Goal: Task Accomplishment & Management: Use online tool/utility

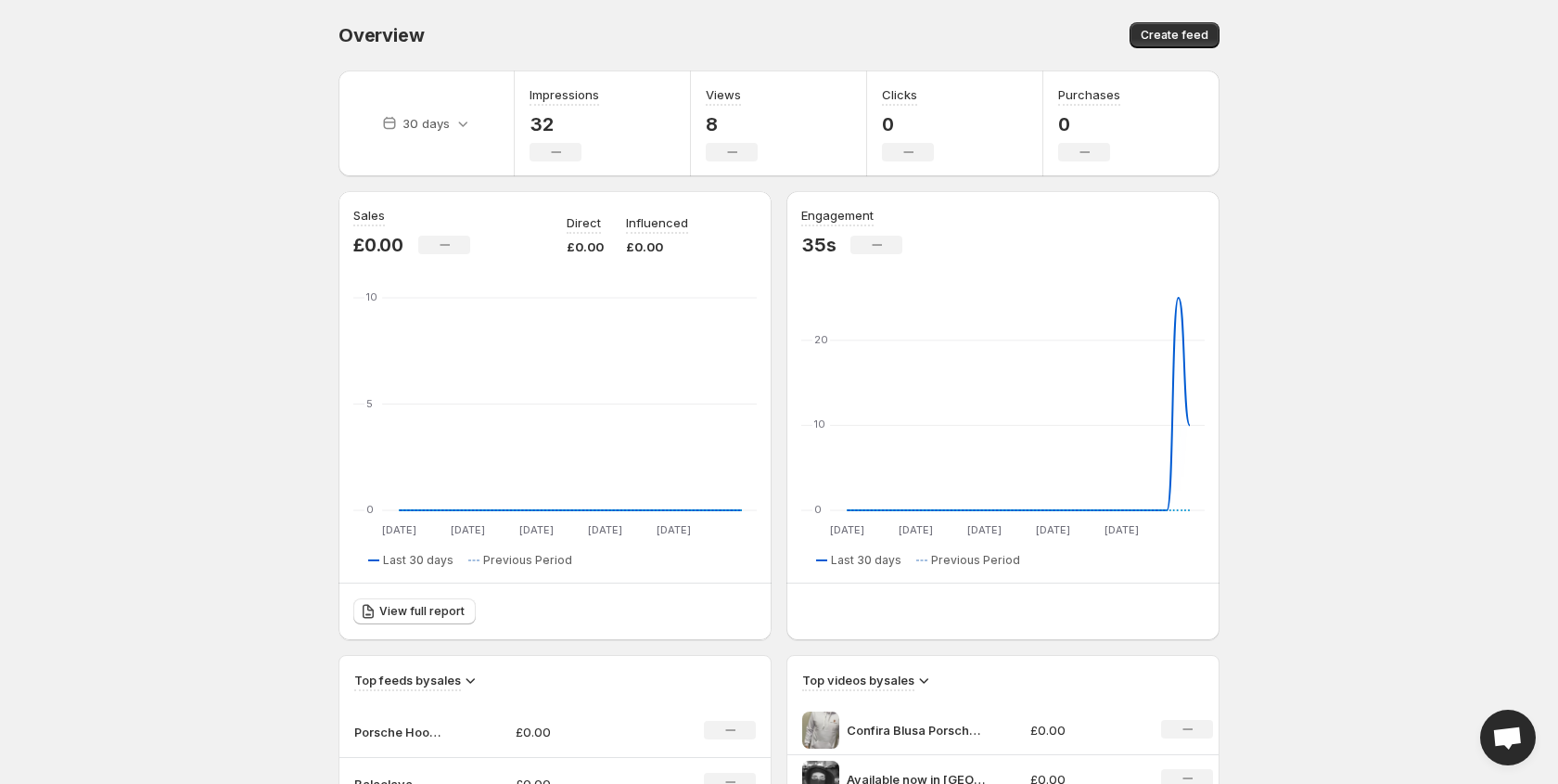
click at [1179, 48] on div "Overview. This page is ready Overview Create feed" at bounding box center [779, 35] width 881 height 70
click at [1197, 29] on span "Create feed" at bounding box center [1174, 35] width 67 height 15
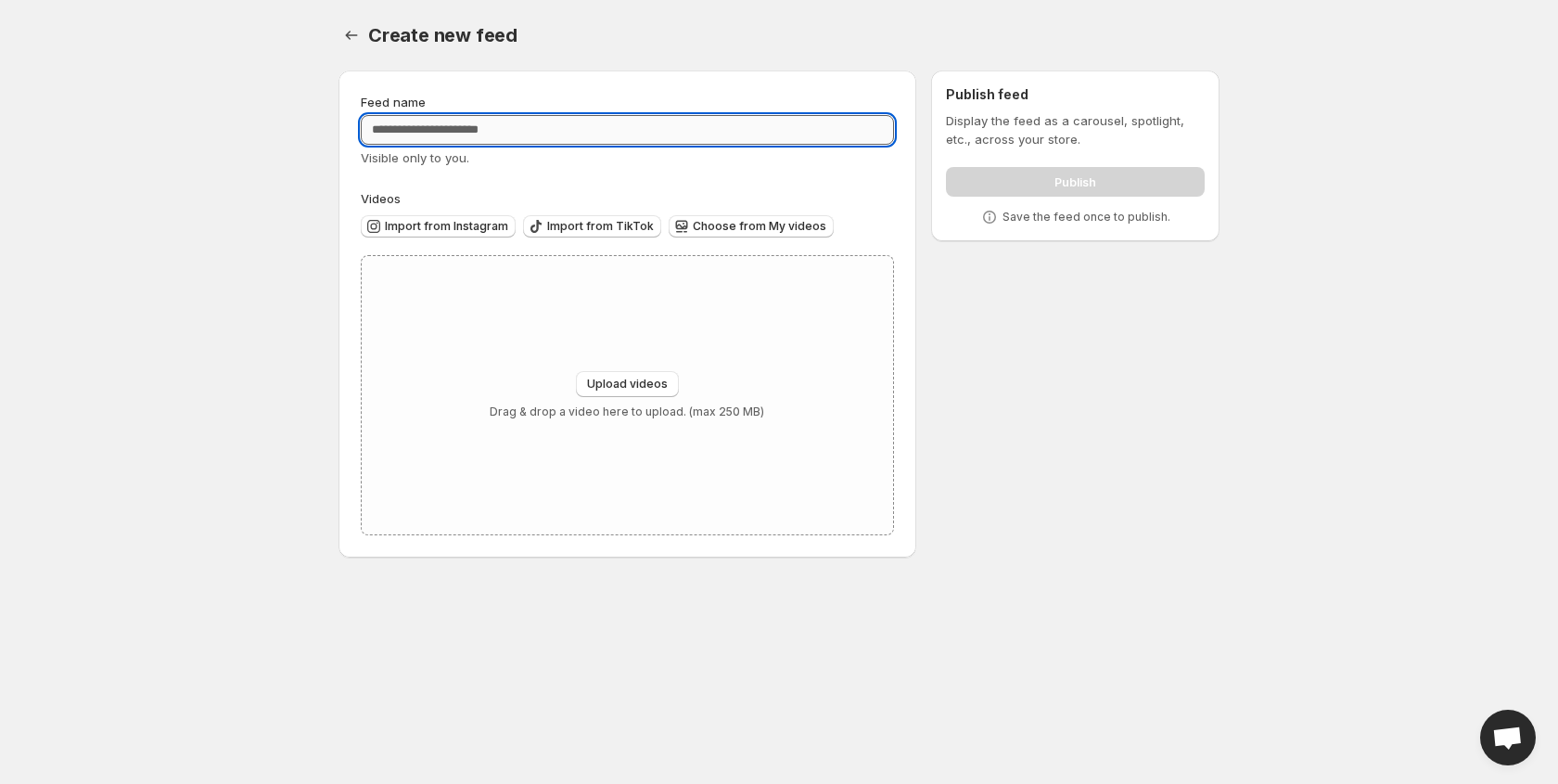
click at [437, 125] on input "Feed name" at bounding box center [627, 129] width 533 height 29
click at [342, 29] on icon "Settings" at bounding box center [351, 35] width 19 height 19
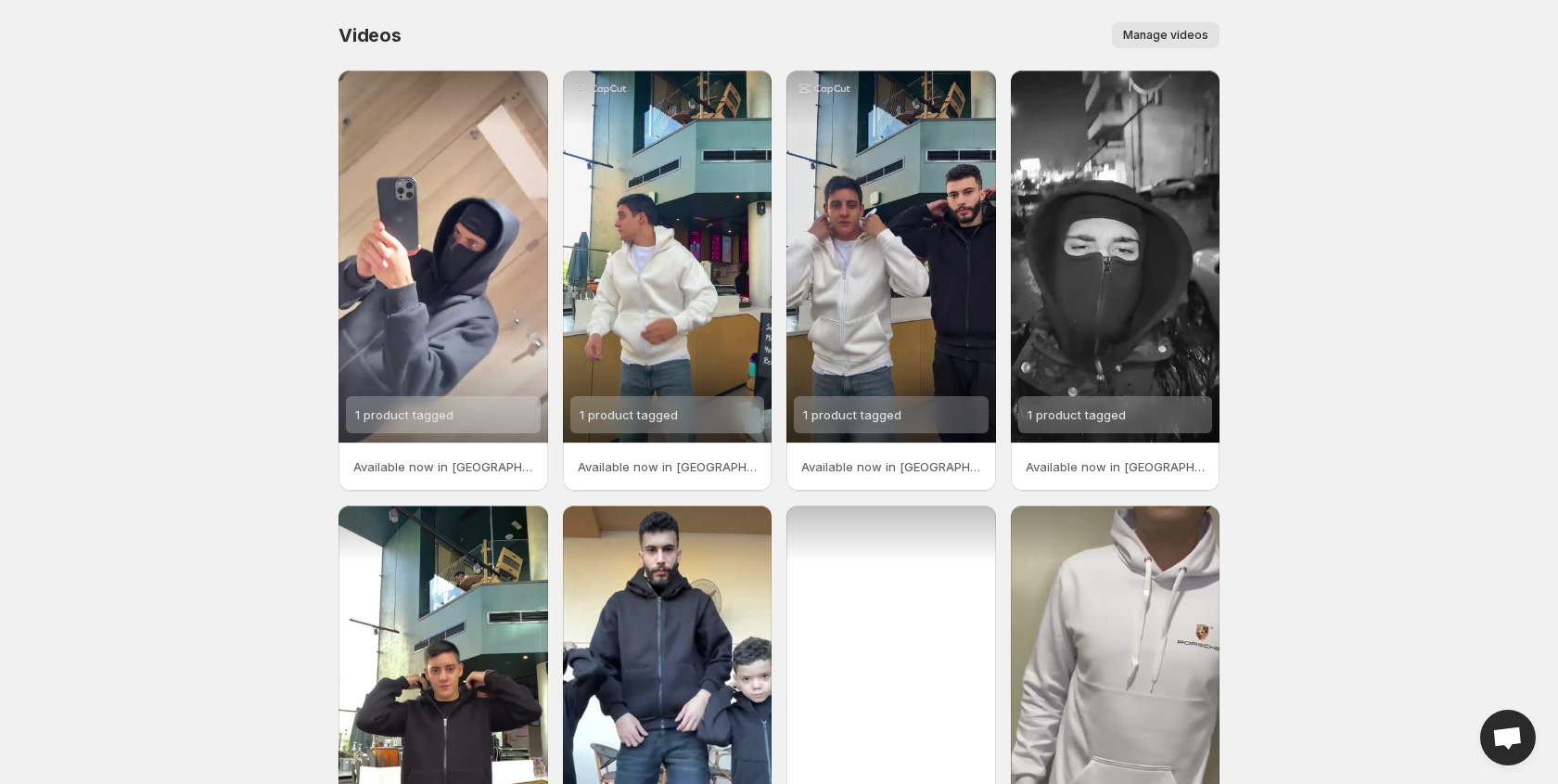
scroll to position [227, 0]
